Goal: Information Seeking & Learning: Learn about a topic

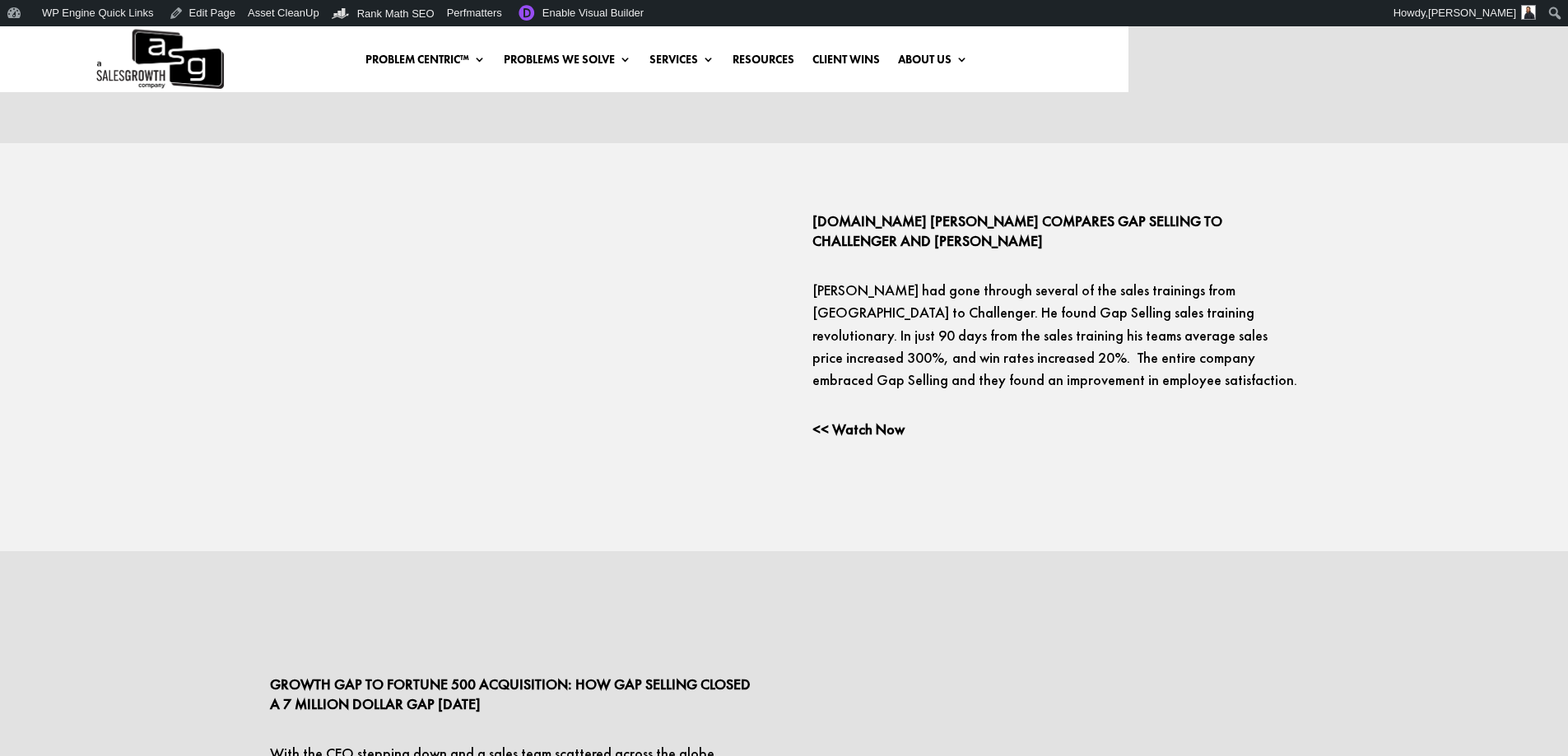
scroll to position [3206, 0]
